Goal: Information Seeking & Learning: Learn about a topic

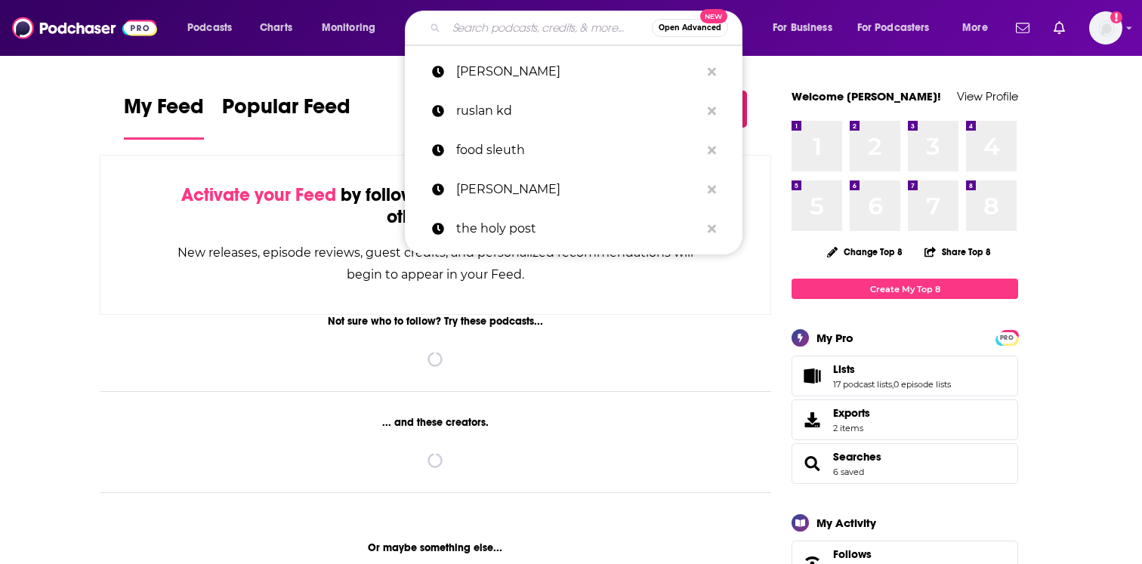
click at [510, 30] on input "Search podcasts, credits, & more..." at bounding box center [548, 28] width 205 height 24
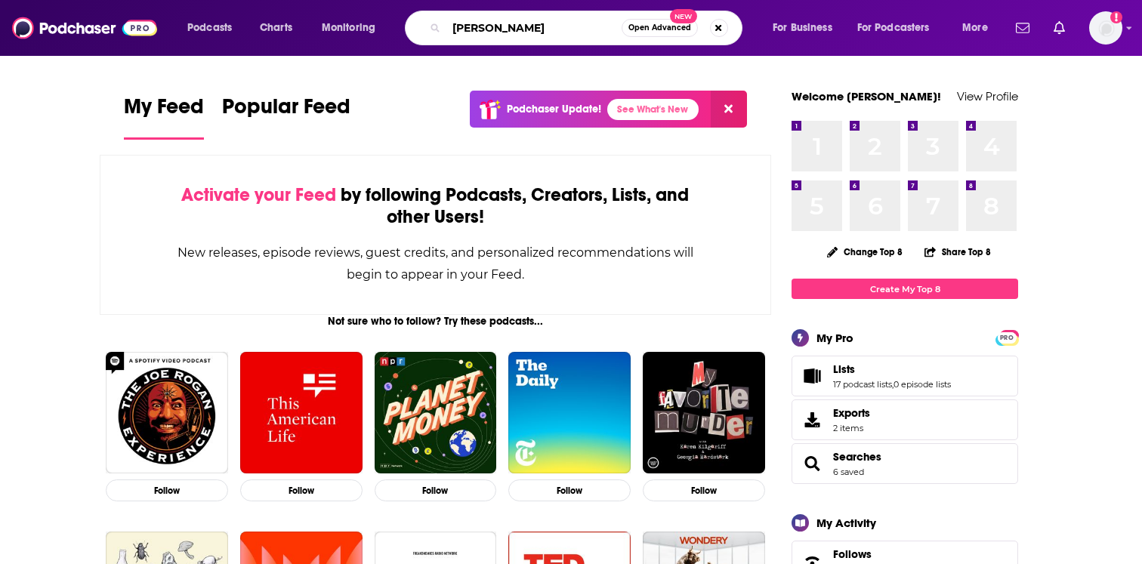
type input "[PERSON_NAME]"
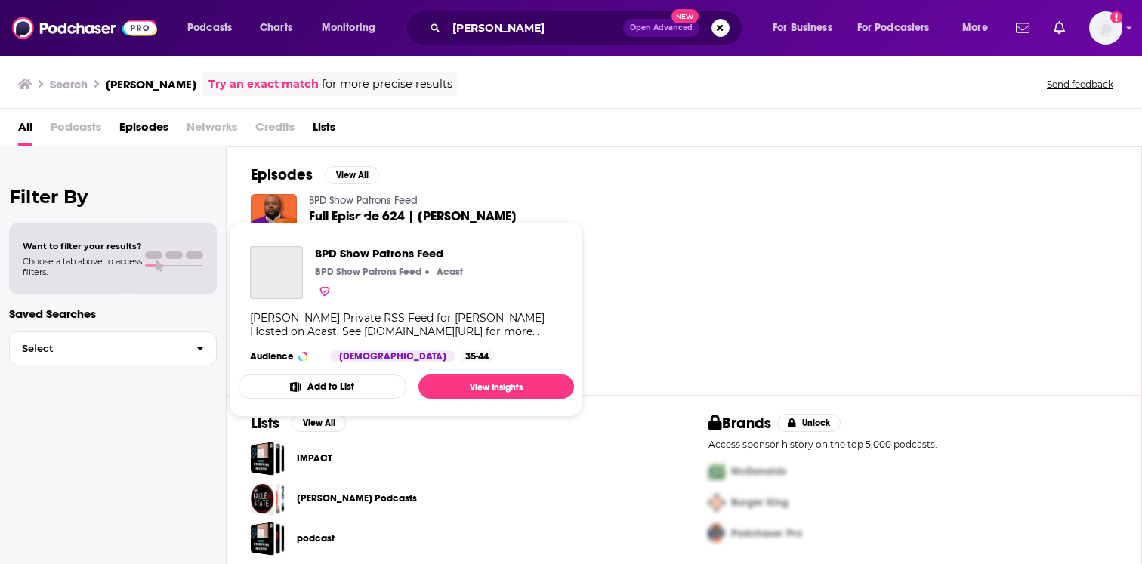
click at [377, 200] on link "BPD Show Patrons Feed" at bounding box center [363, 200] width 109 height 13
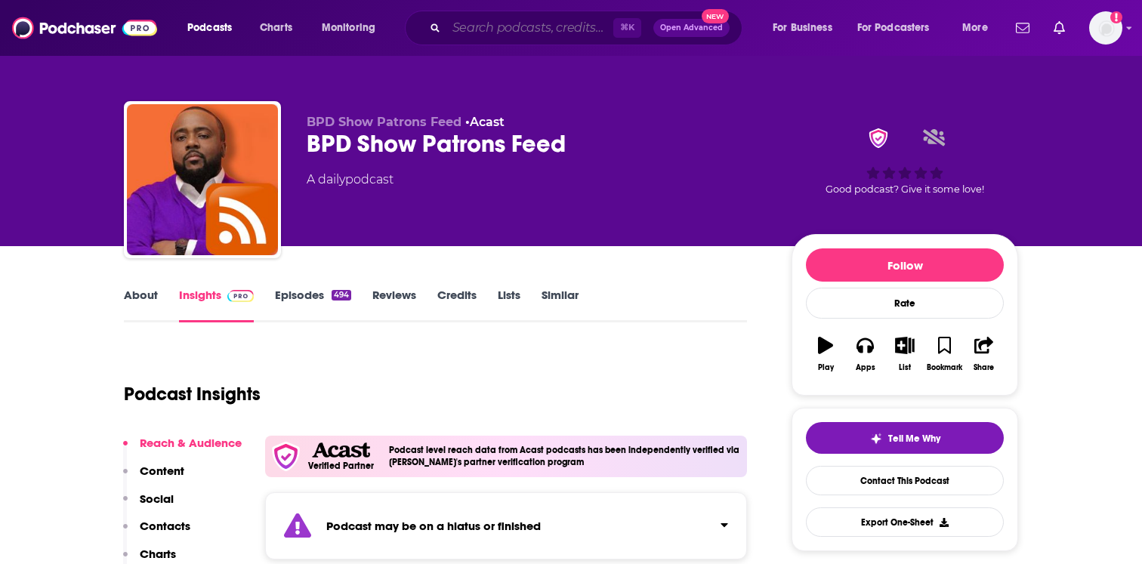
click at [560, 21] on input "Search podcasts, credits, & more..." at bounding box center [529, 28] width 167 height 24
click at [1108, 31] on img "Logged in as EllaRoseMurphy" at bounding box center [1105, 27] width 33 height 33
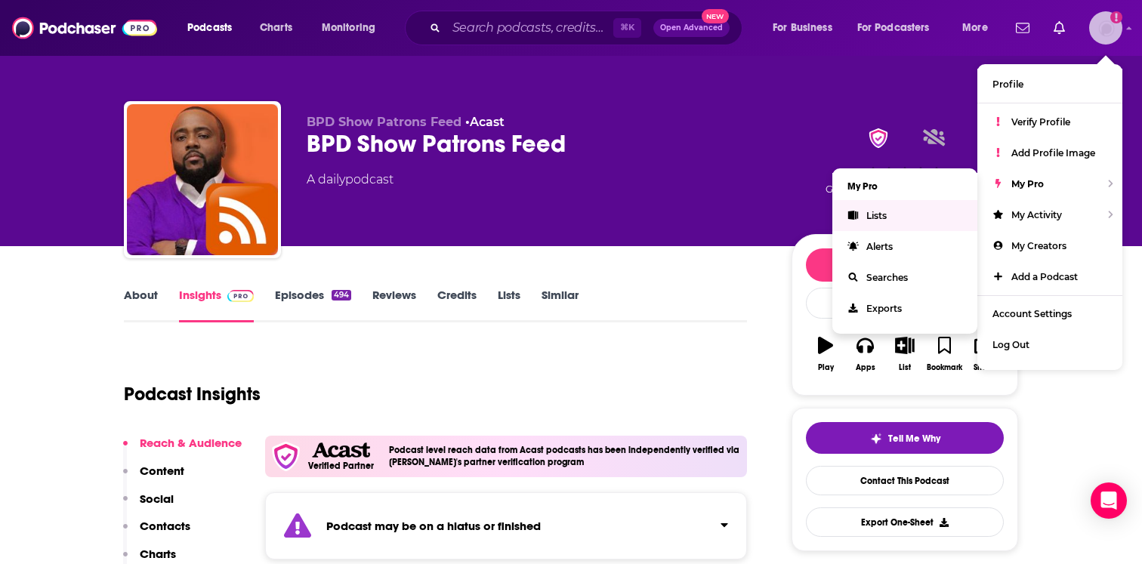
click at [876, 218] on span "Lists" at bounding box center [877, 215] width 20 height 11
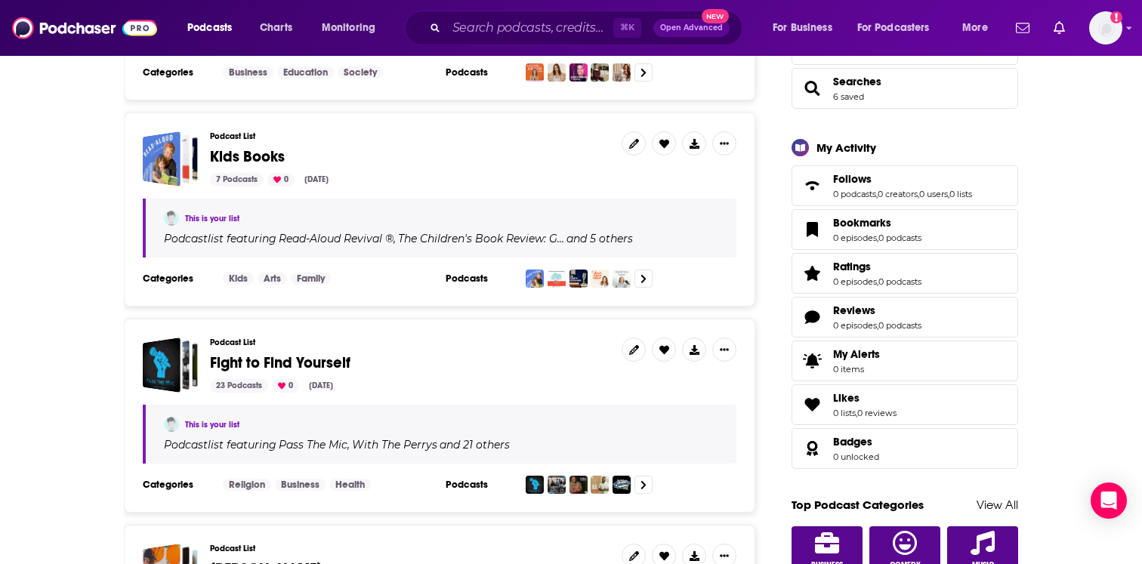
scroll to position [591, 0]
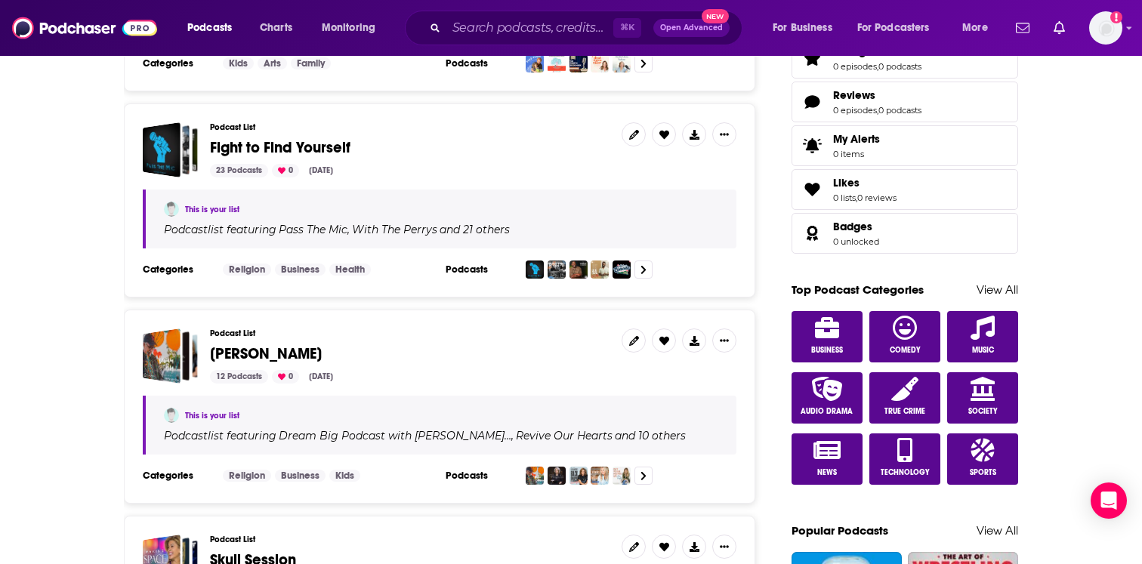
click at [323, 147] on span "Fight to Find Yourself" at bounding box center [280, 147] width 141 height 19
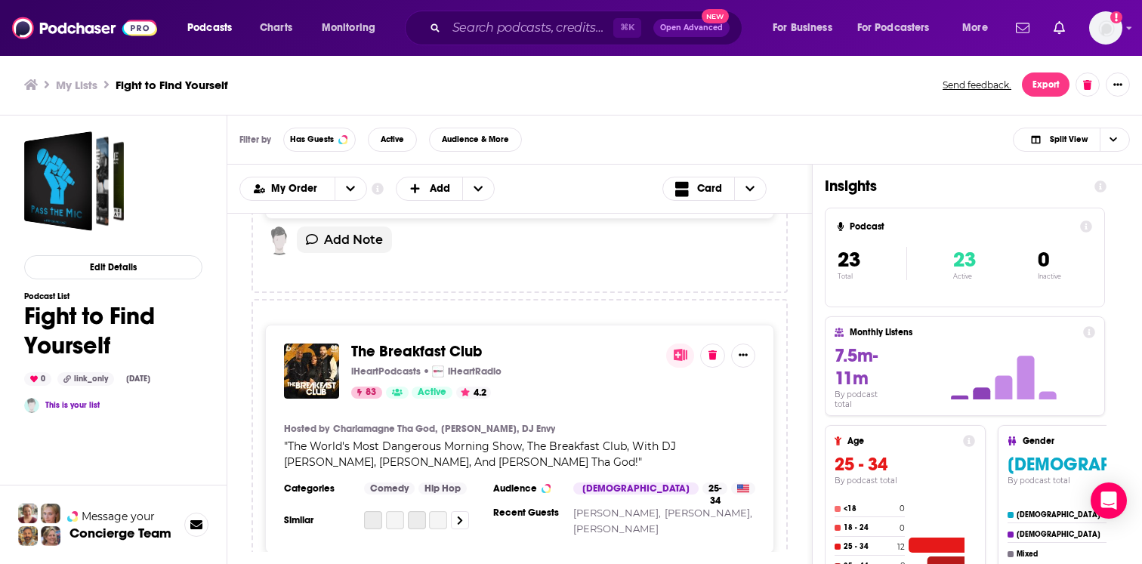
scroll to position [4727, 0]
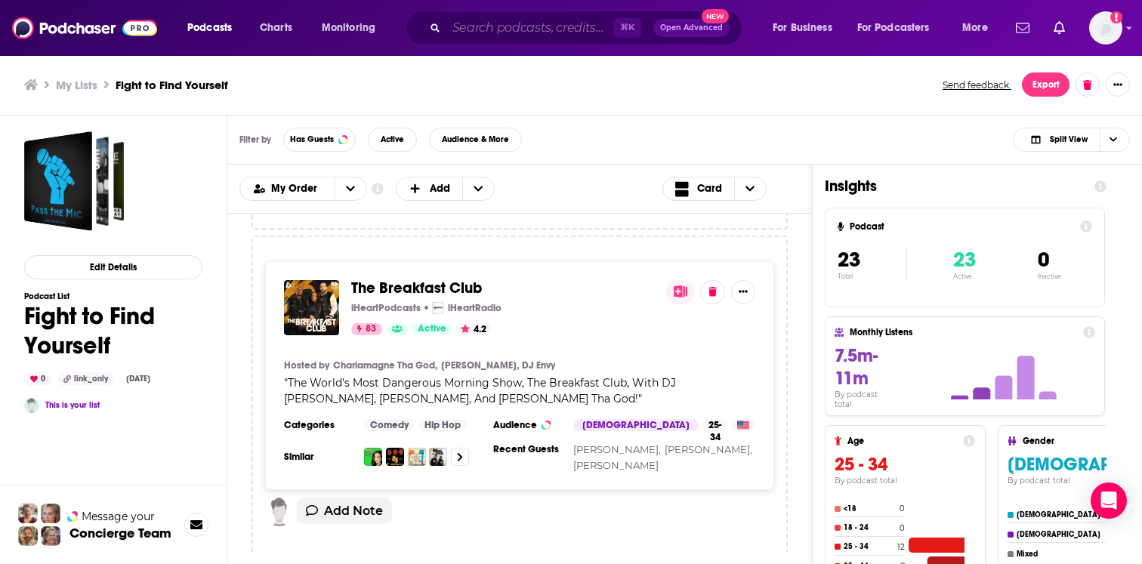
click at [584, 32] on input "Search podcasts, credits, & more..." at bounding box center [529, 28] width 167 height 24
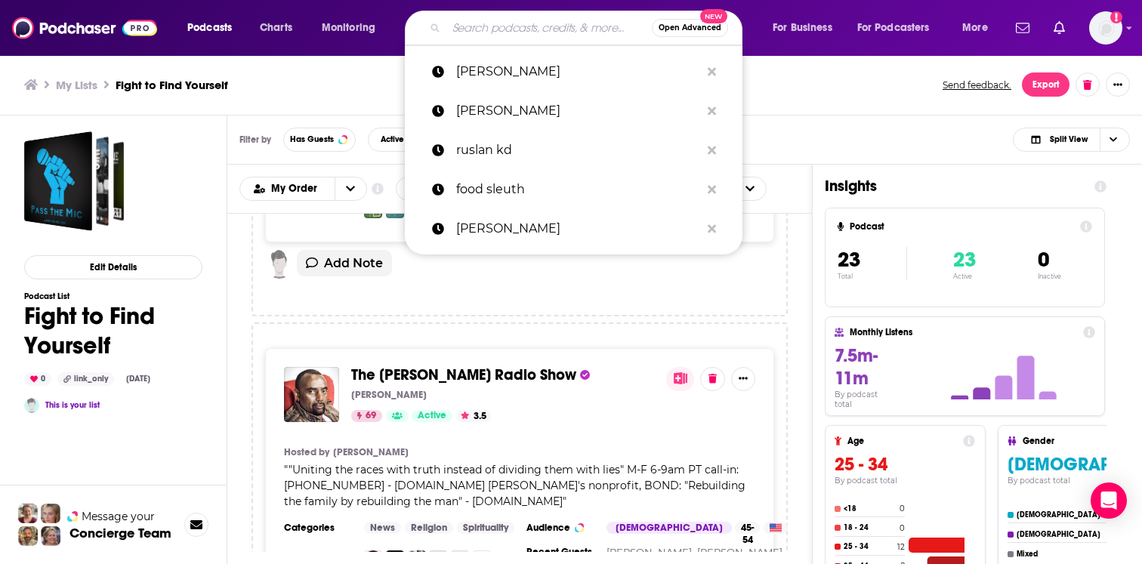
scroll to position [6764, 0]
click at [524, 366] on span "The [PERSON_NAME] Radio Show" at bounding box center [463, 375] width 225 height 19
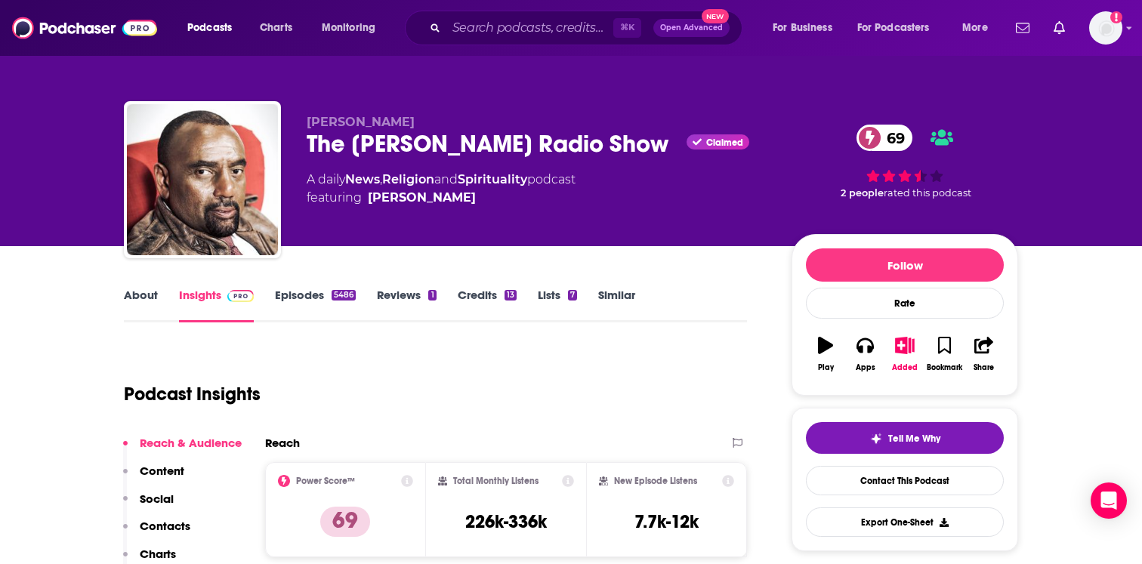
click at [482, 301] on link "Credits 13" at bounding box center [487, 305] width 59 height 35
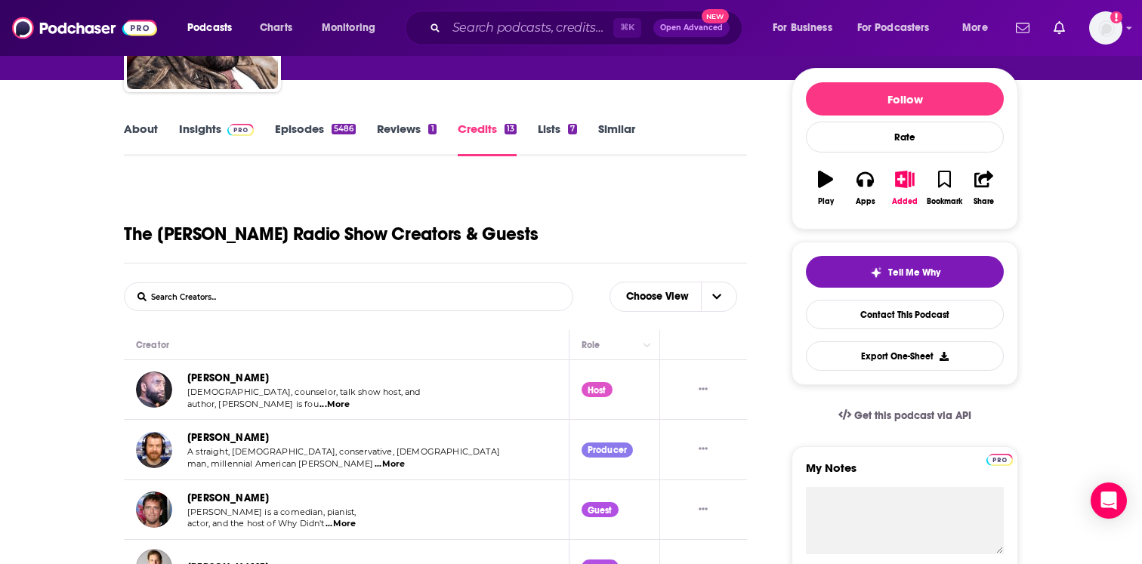
scroll to position [62, 0]
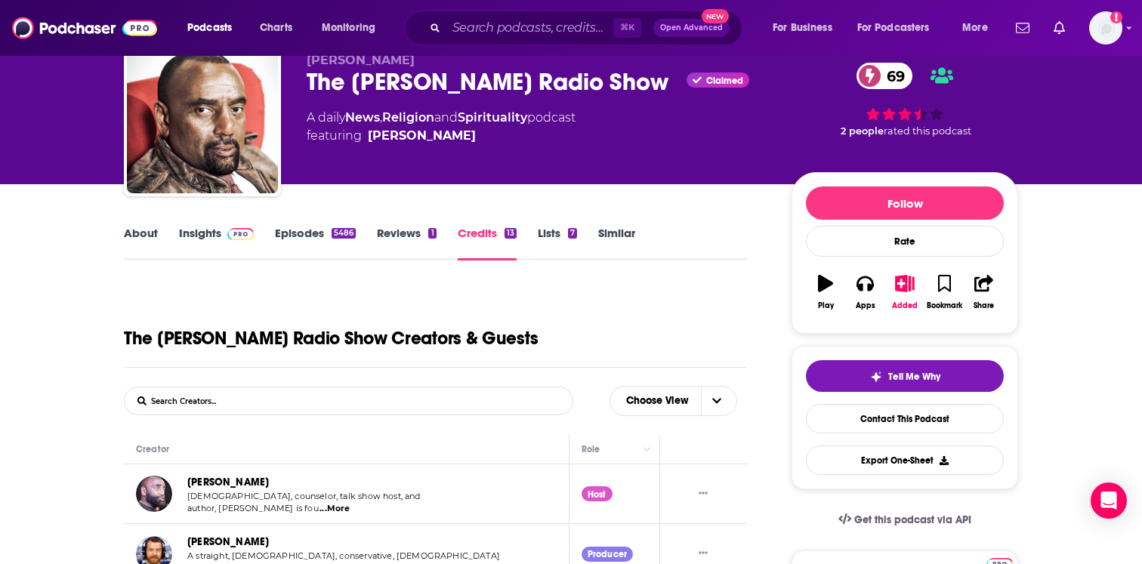
click at [408, 232] on link "Reviews 1" at bounding box center [406, 243] width 59 height 35
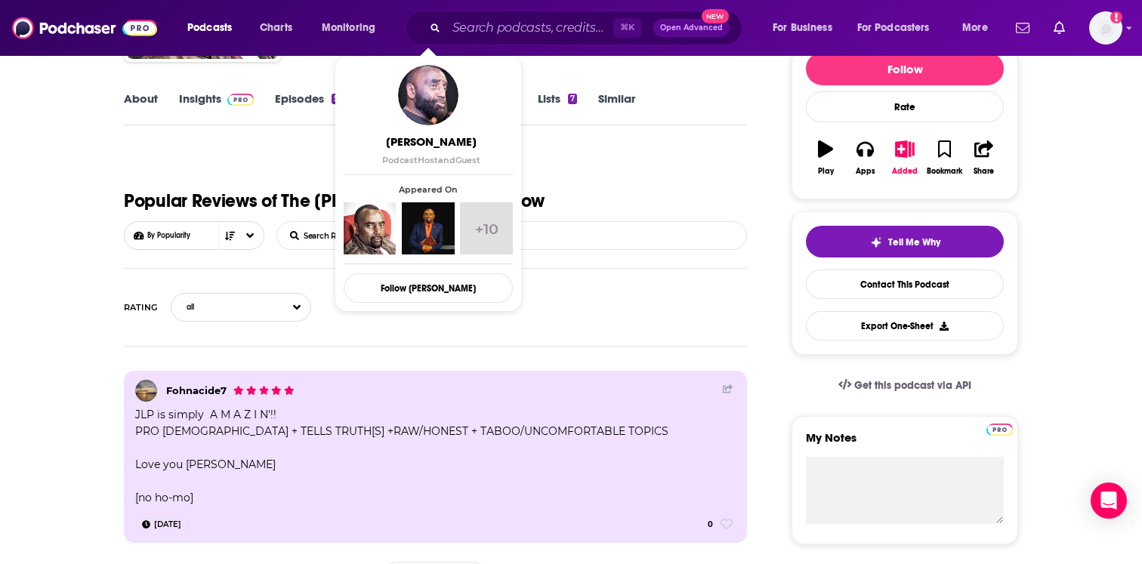
scroll to position [206, 0]
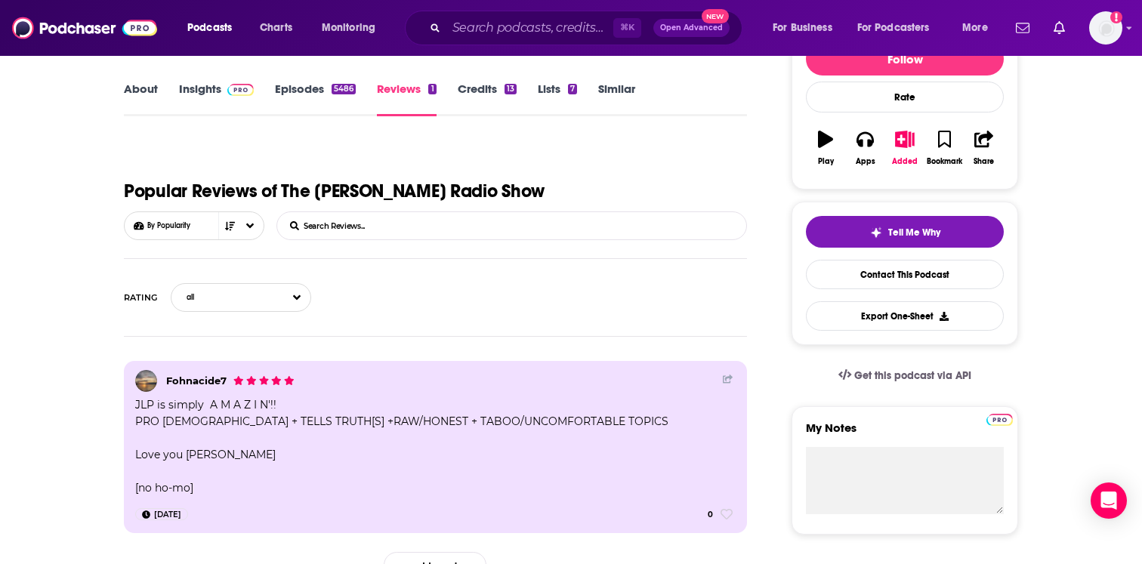
click at [335, 100] on link "Episodes 5486" at bounding box center [315, 99] width 81 height 35
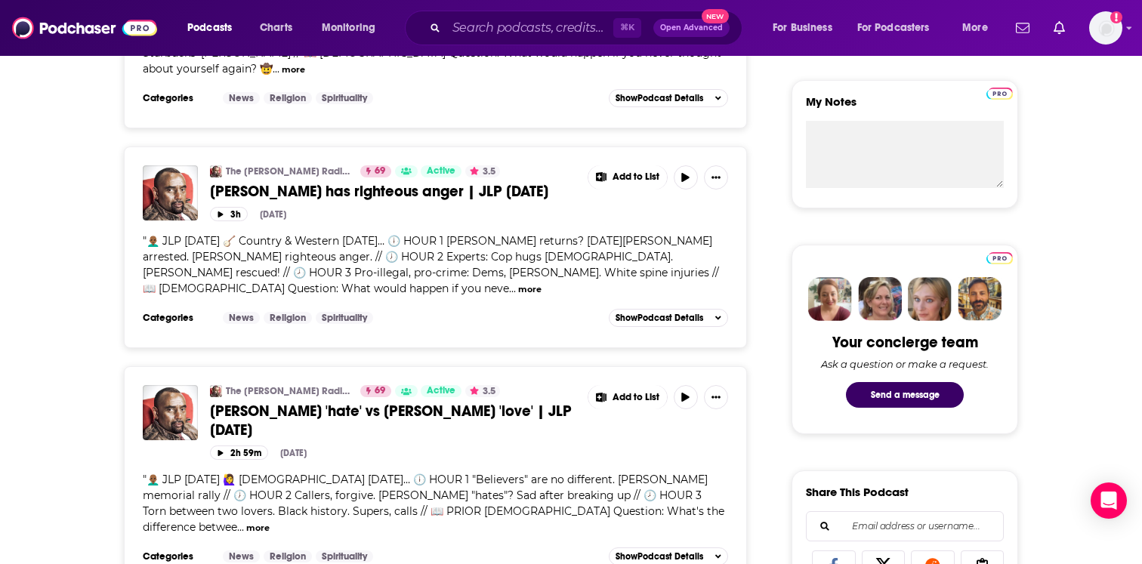
scroll to position [236, 0]
